Goal: Check status: Check status

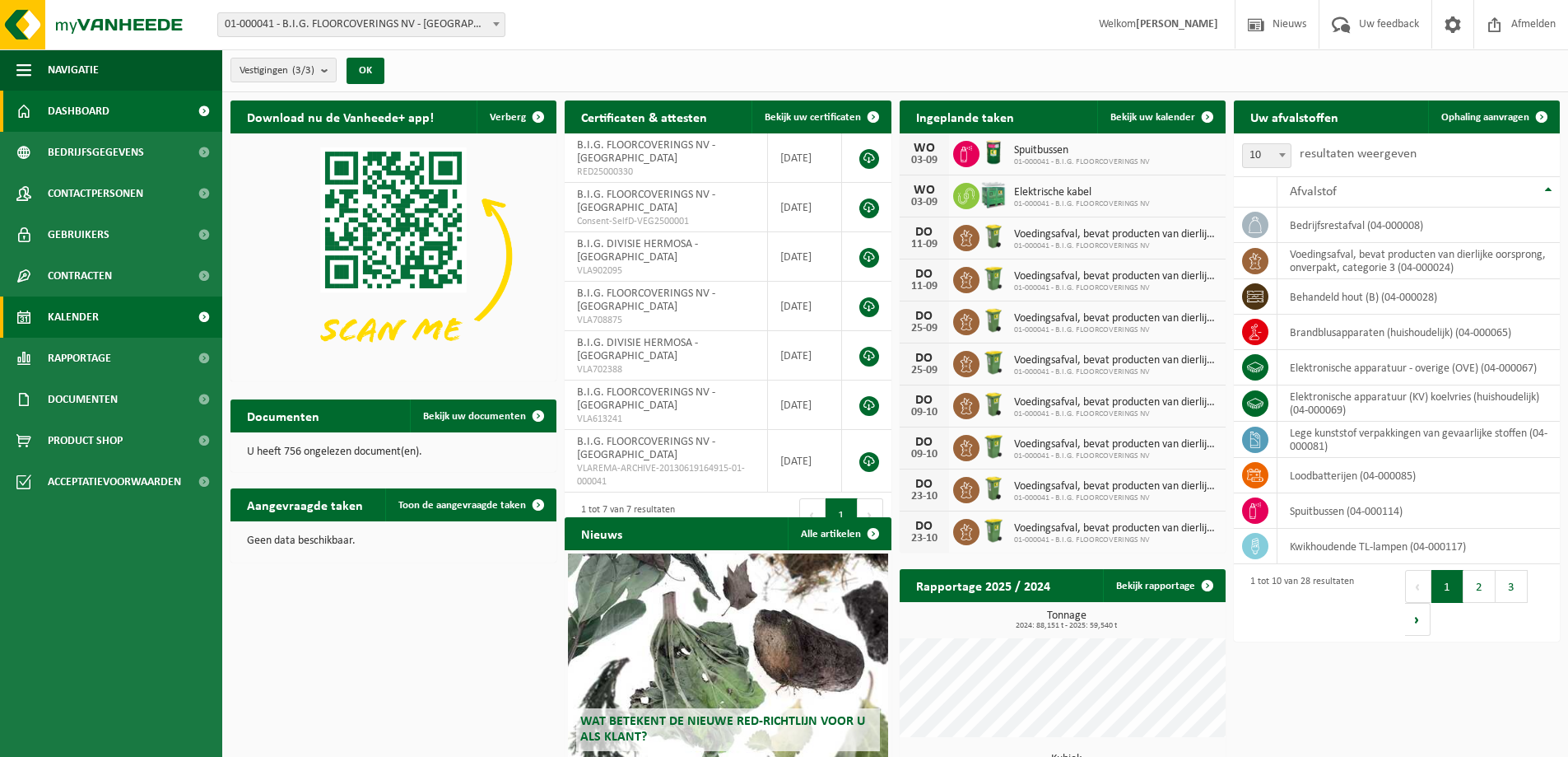
click at [93, 324] on span "Kalender" at bounding box center [73, 316] width 51 height 41
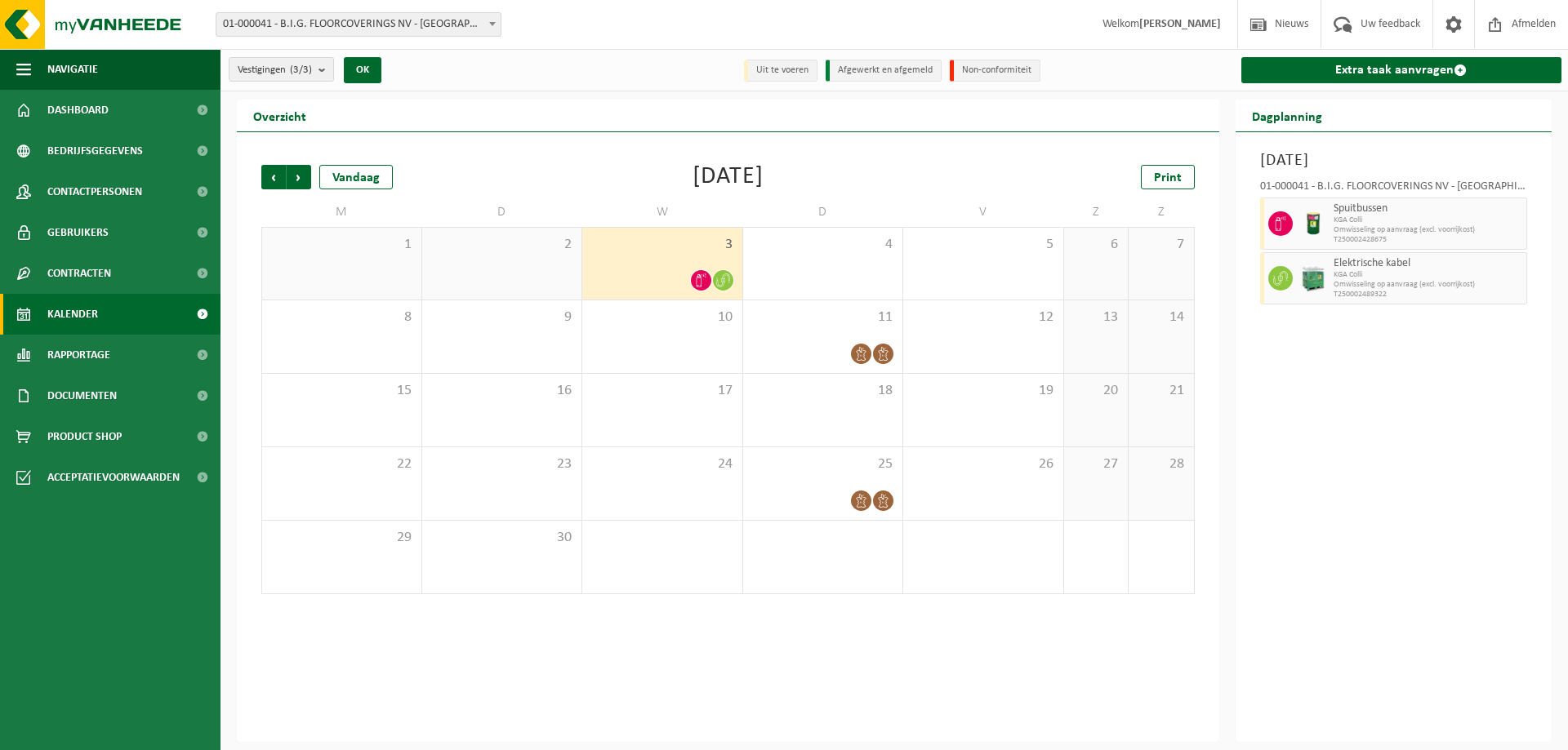
click at [511, 265] on div "2" at bounding box center [502, 263] width 160 height 72
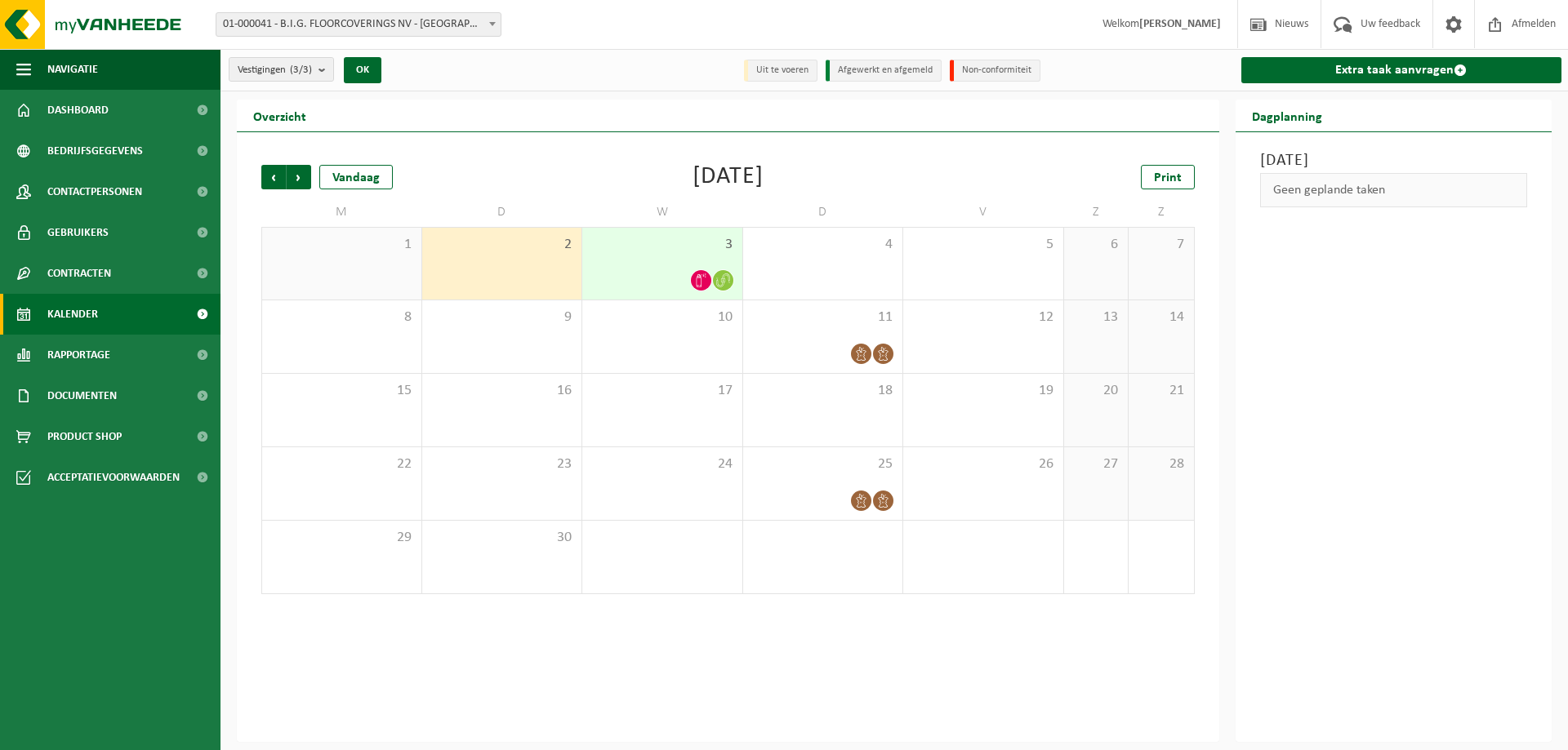
click at [657, 258] on div "3" at bounding box center [662, 263] width 160 height 72
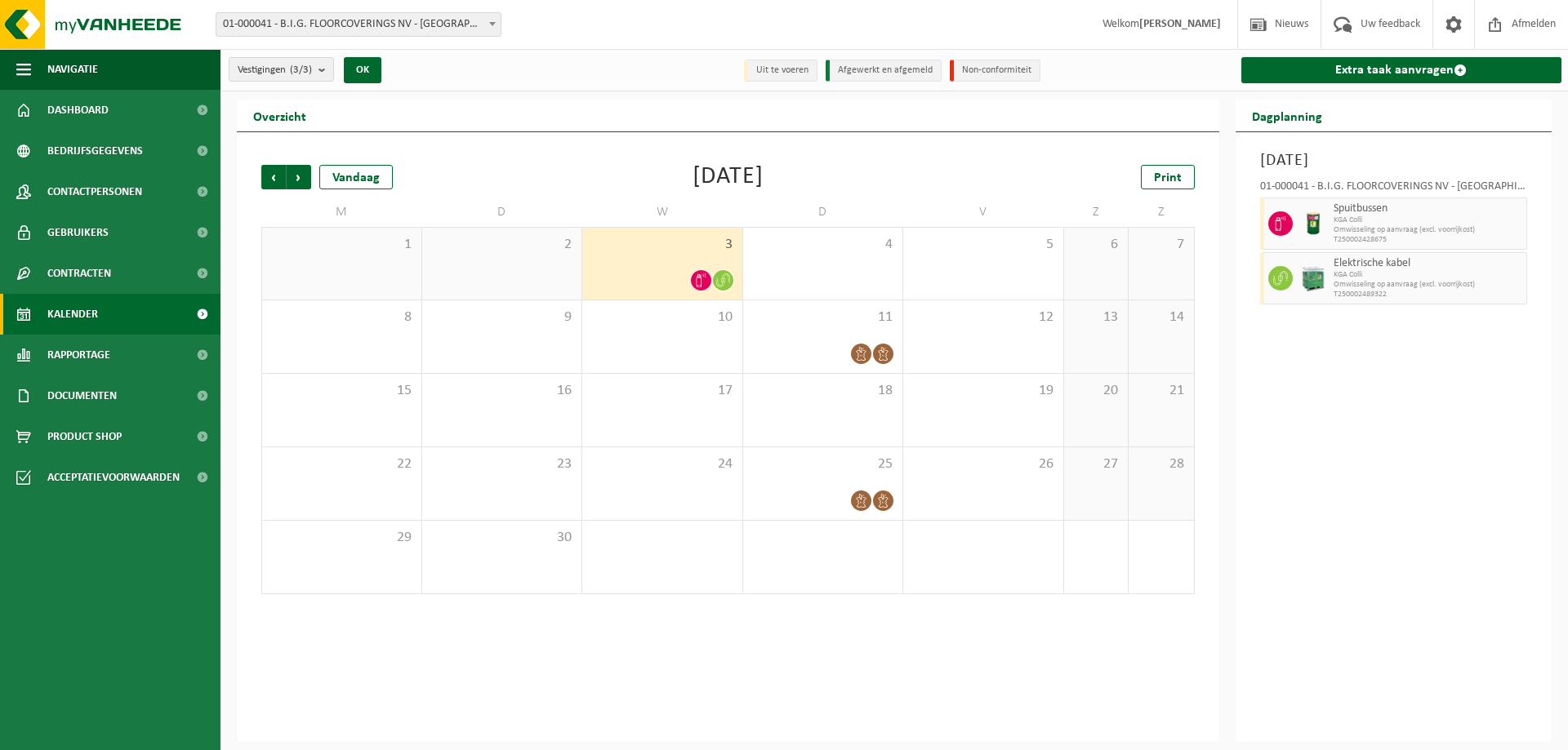
click at [466, 268] on div "2" at bounding box center [502, 263] width 160 height 72
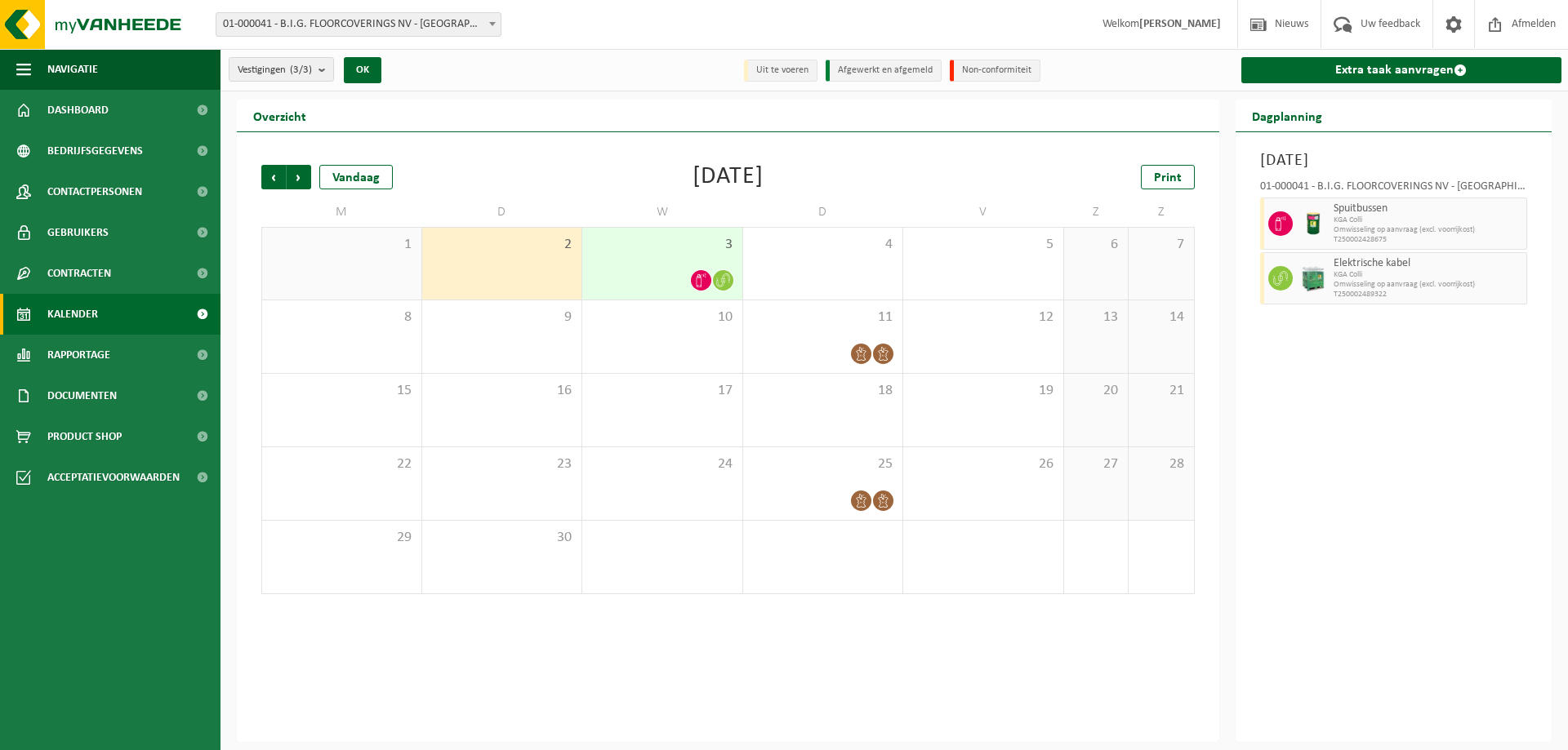
click at [349, 272] on div "1" at bounding box center [342, 263] width 160 height 72
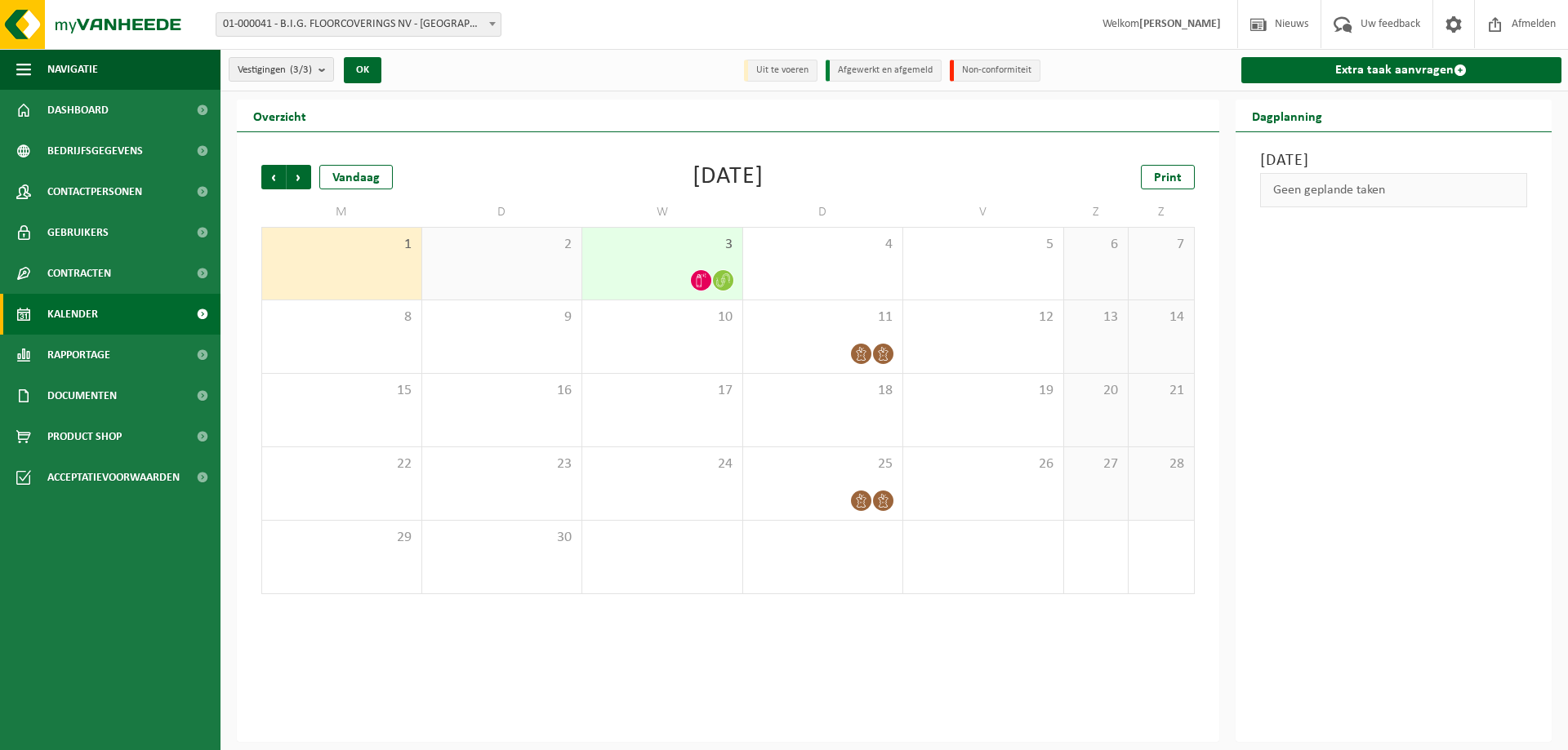
click at [639, 265] on div "3" at bounding box center [662, 263] width 160 height 72
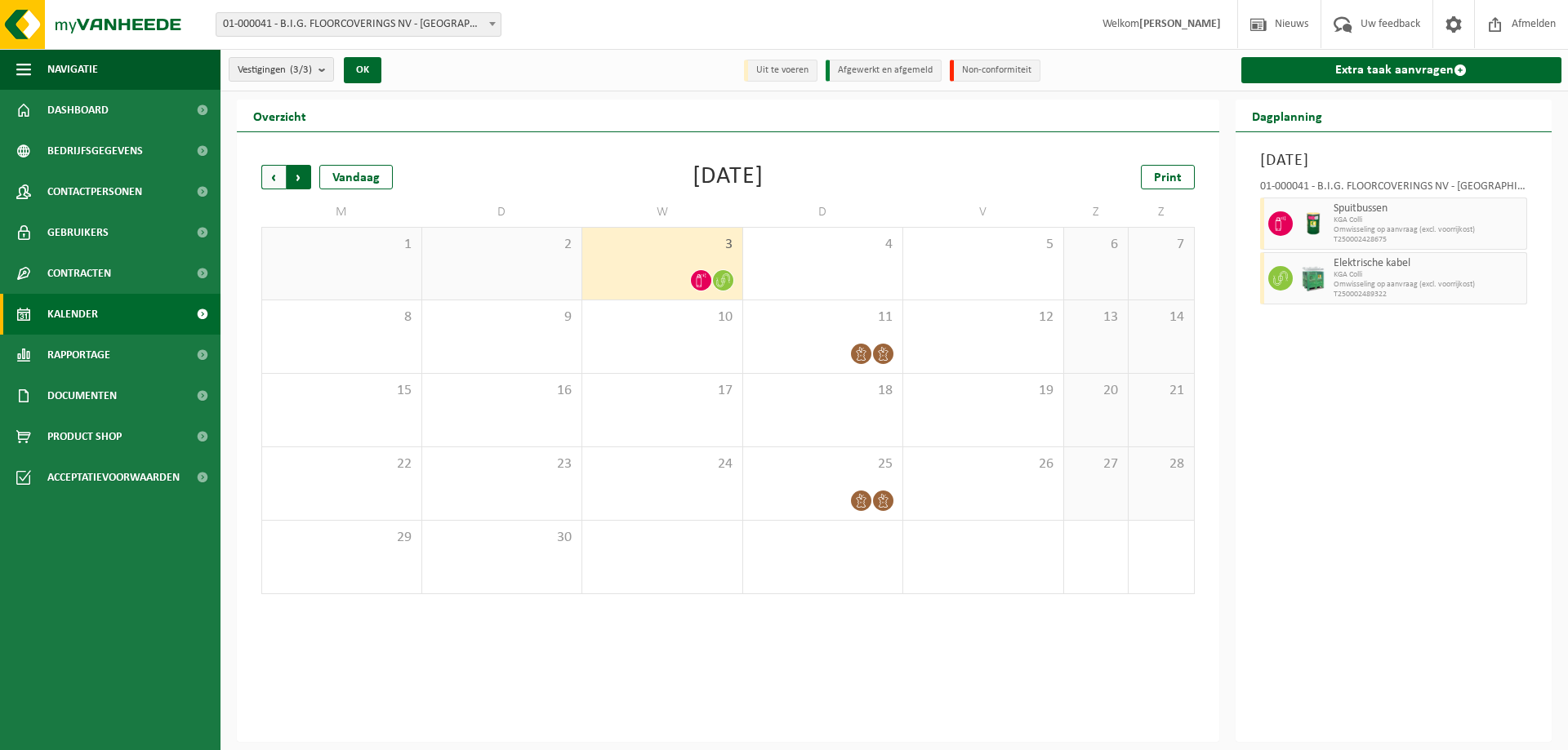
click at [268, 178] on span "Vorige" at bounding box center [273, 177] width 24 height 24
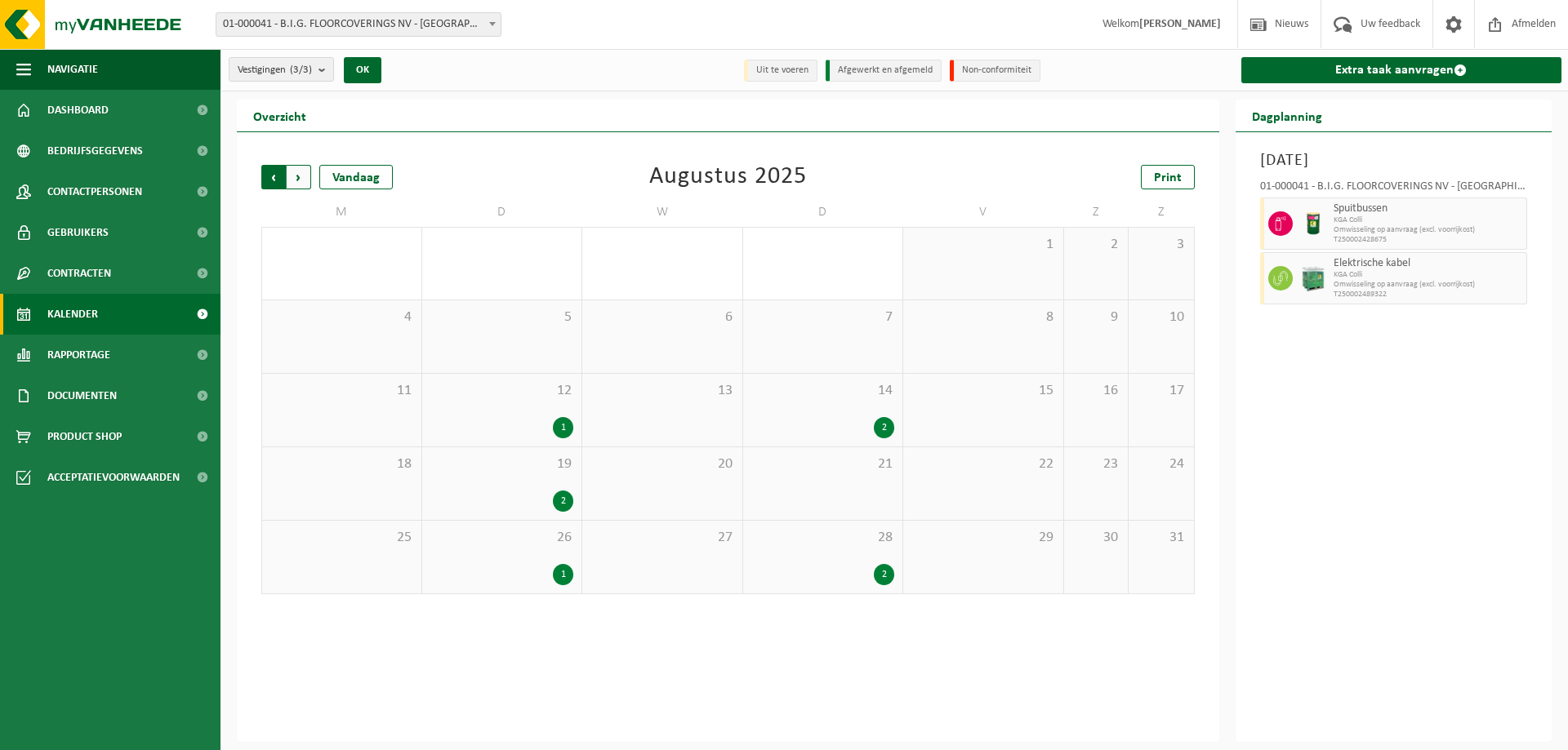
click at [301, 178] on span "Volgende" at bounding box center [298, 177] width 24 height 24
